Goal: Task Accomplishment & Management: Manage account settings

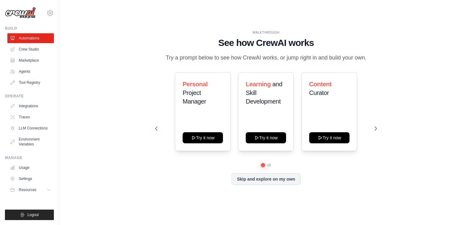
click at [28, 183] on ul "Usage Settings Resources Documentation Blog" at bounding box center [30, 178] width 46 height 32
click at [29, 179] on link "Settings" at bounding box center [31, 179] width 46 height 10
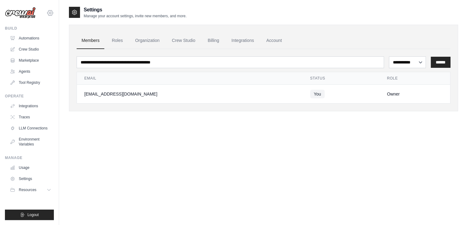
click at [48, 11] on icon at bounding box center [50, 12] width 6 height 5
click at [42, 44] on link "Settings" at bounding box center [50, 41] width 54 height 11
drag, startPoint x: 34, startPoint y: 51, endPoint x: 116, endPoint y: 157, distance: 134.3
click at [116, 157] on div "**********" at bounding box center [263, 118] width 389 height 225
click at [38, 40] on link "Automations" at bounding box center [31, 38] width 46 height 10
